Goal: Go to known website: Access a specific website the user already knows

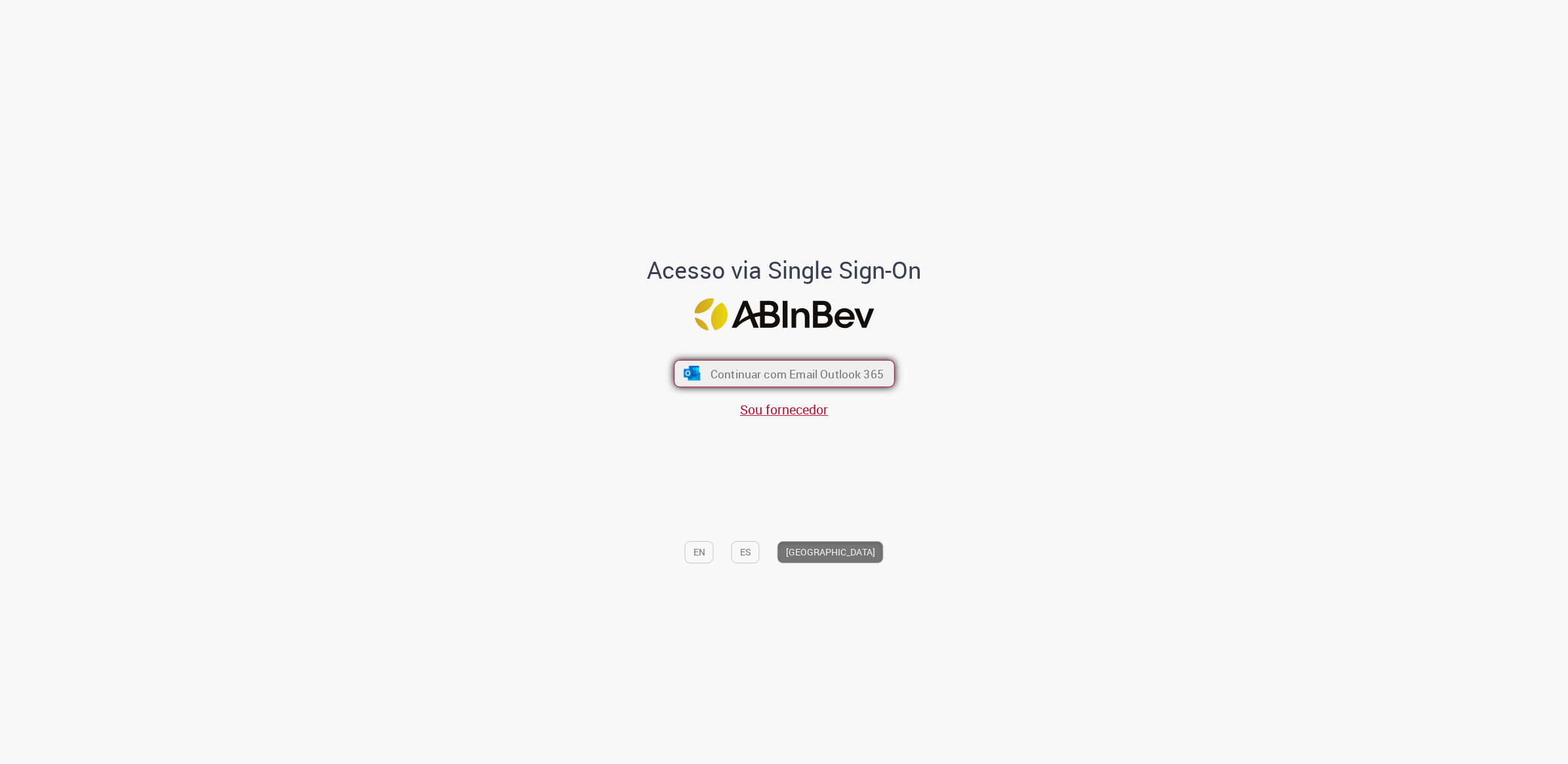
click at [772, 378] on span "Continuar com Email Outlook 365" at bounding box center [796, 373] width 173 height 15
